Goal: Communication & Community: Answer question/provide support

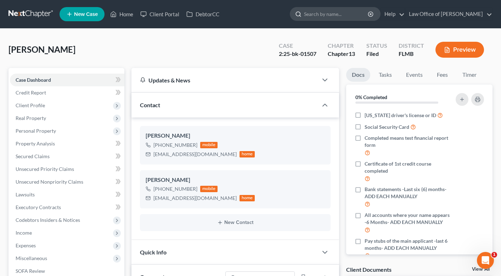
click at [334, 16] on input "search" at bounding box center [336, 13] width 65 height 13
type input "[PERSON_NAME]"
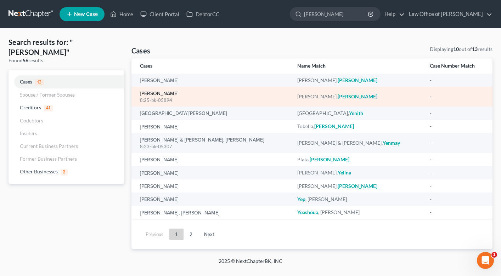
click at [151, 93] on link "[PERSON_NAME]" at bounding box center [159, 93] width 39 height 5
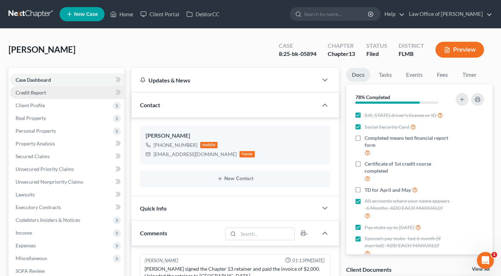
scroll to position [3029, 0]
click at [52, 91] on link "Credit Report" at bounding box center [67, 92] width 114 height 13
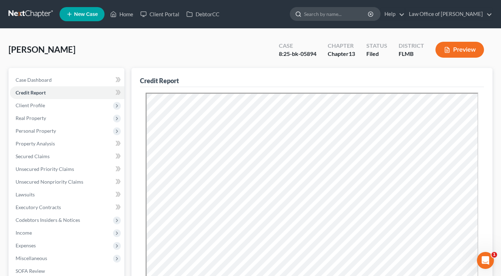
click at [315, 12] on input "search" at bounding box center [336, 13] width 65 height 13
click at [131, 13] on link "Home" at bounding box center [122, 14] width 30 height 13
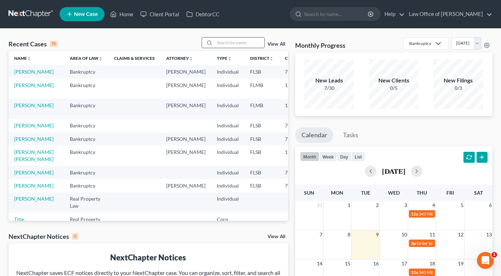
click at [232, 44] on input "search" at bounding box center [240, 43] width 50 height 10
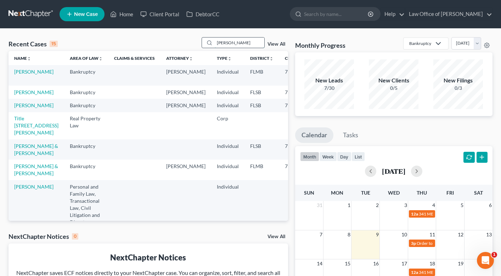
type input "[PERSON_NAME]"
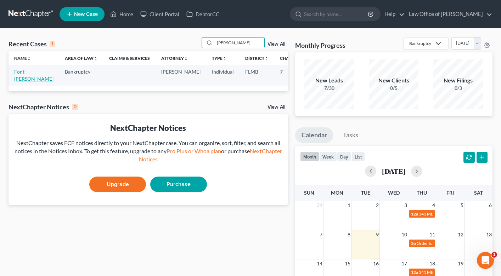
click at [25, 81] on link "Font [PERSON_NAME]" at bounding box center [33, 75] width 39 height 13
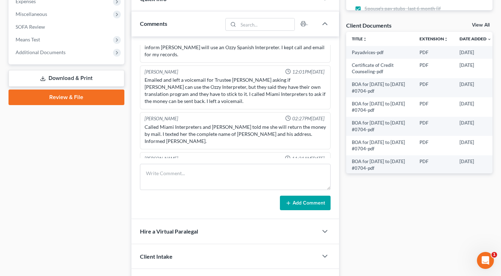
scroll to position [293, 0]
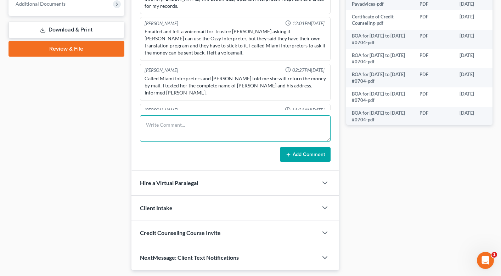
click at [195, 130] on textarea at bounding box center [235, 128] width 191 height 26
click at [206, 126] on textarea "tax returns and other docuemnts are needed- please talk to [PERSON_NAME] about …" at bounding box center [235, 128] width 191 height 26
drag, startPoint x: 168, startPoint y: 133, endPoint x: 135, endPoint y: 123, distance: 34.5
click at [135, 123] on div "[PERSON_NAME] 03:05PM[DATE] [PERSON_NAME] 05:50PM[DATE] called lead and advised…" at bounding box center [235, 79] width 208 height 183
click at [146, 124] on textarea "tax returns and other documents are needed- please talk to [PERSON_NAME] about …" at bounding box center [235, 128] width 191 height 26
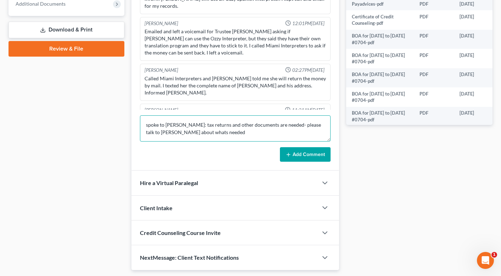
type textarea "spoke to [PERSON_NAME]: tax returns and other documents are needed- please talk…"
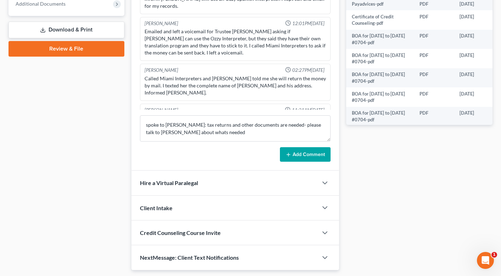
click at [306, 159] on button "Add Comment" at bounding box center [305, 154] width 51 height 15
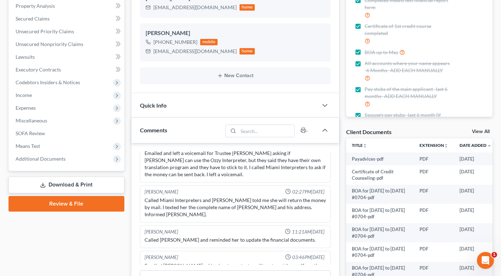
scroll to position [0, 0]
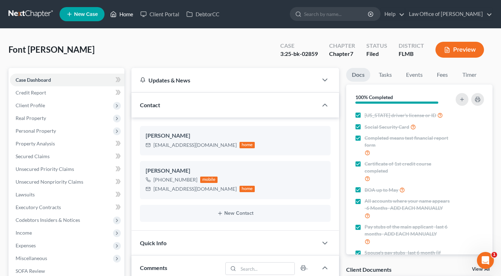
click at [128, 18] on link "Home" at bounding box center [122, 14] width 30 height 13
